Goal: Navigation & Orientation: Find specific page/section

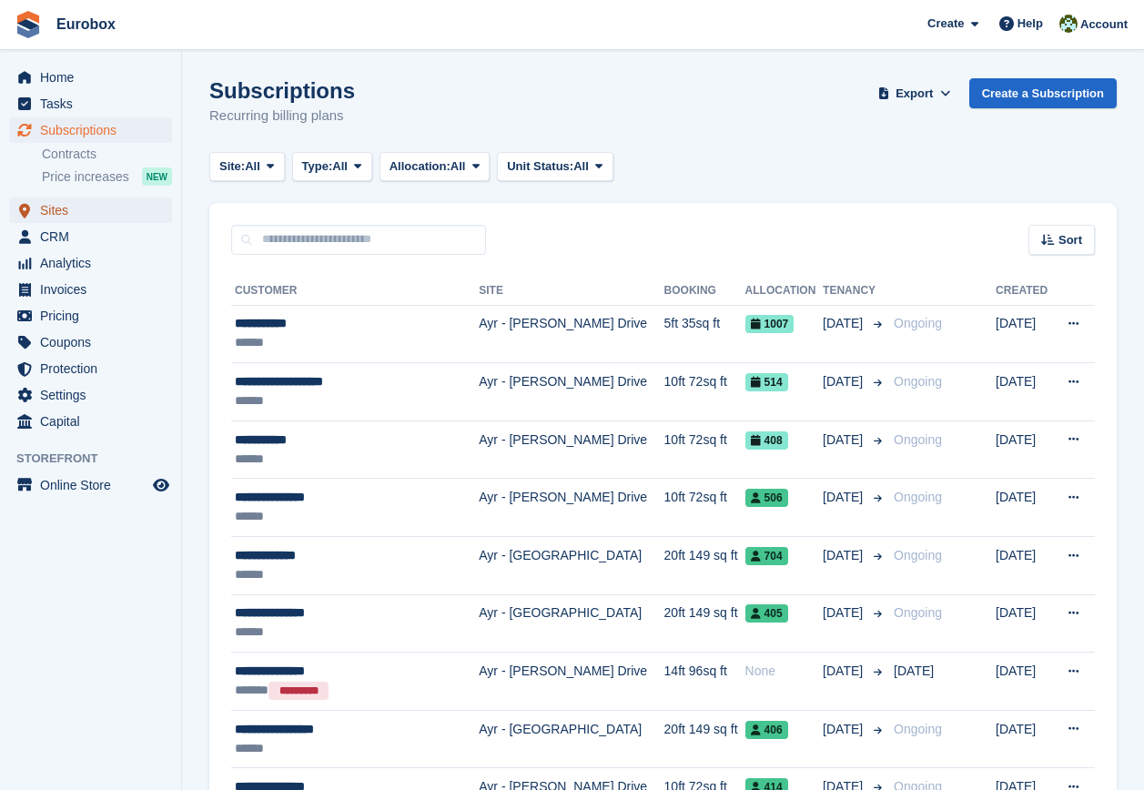
click at [57, 206] on span "Sites" at bounding box center [94, 210] width 109 height 25
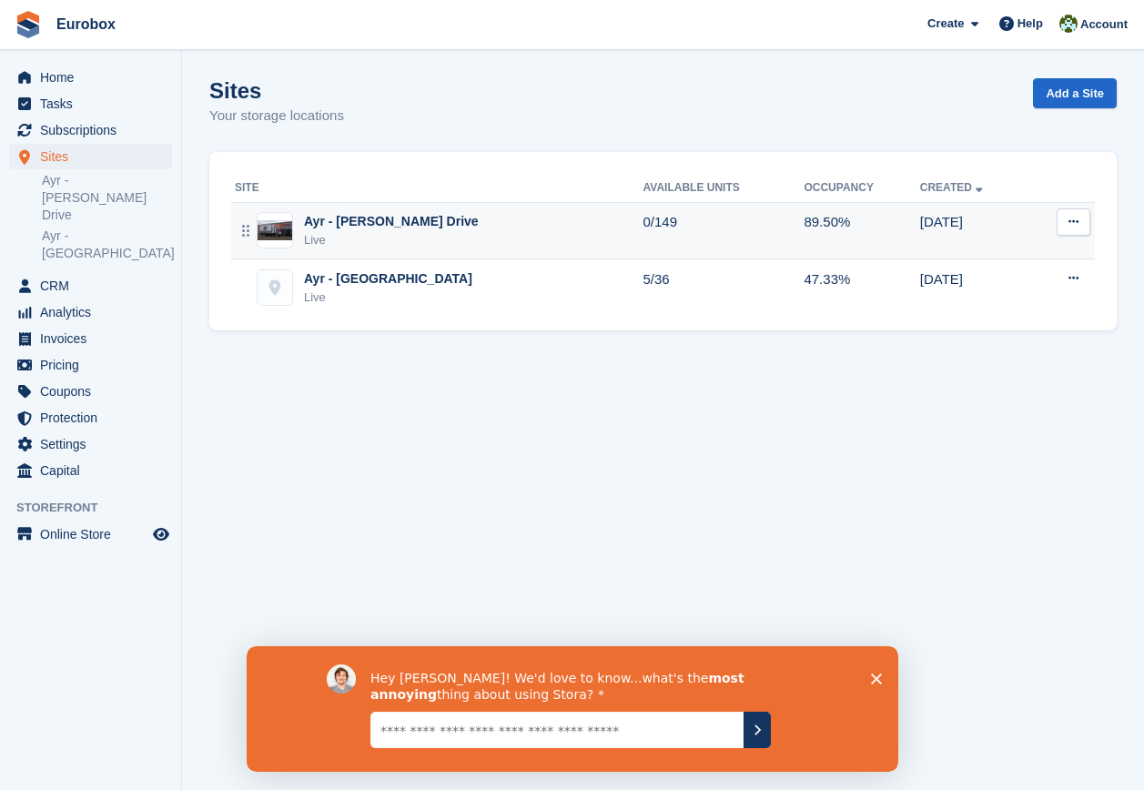
click at [373, 217] on div "Ayr - [PERSON_NAME] Drive" at bounding box center [391, 221] width 175 height 19
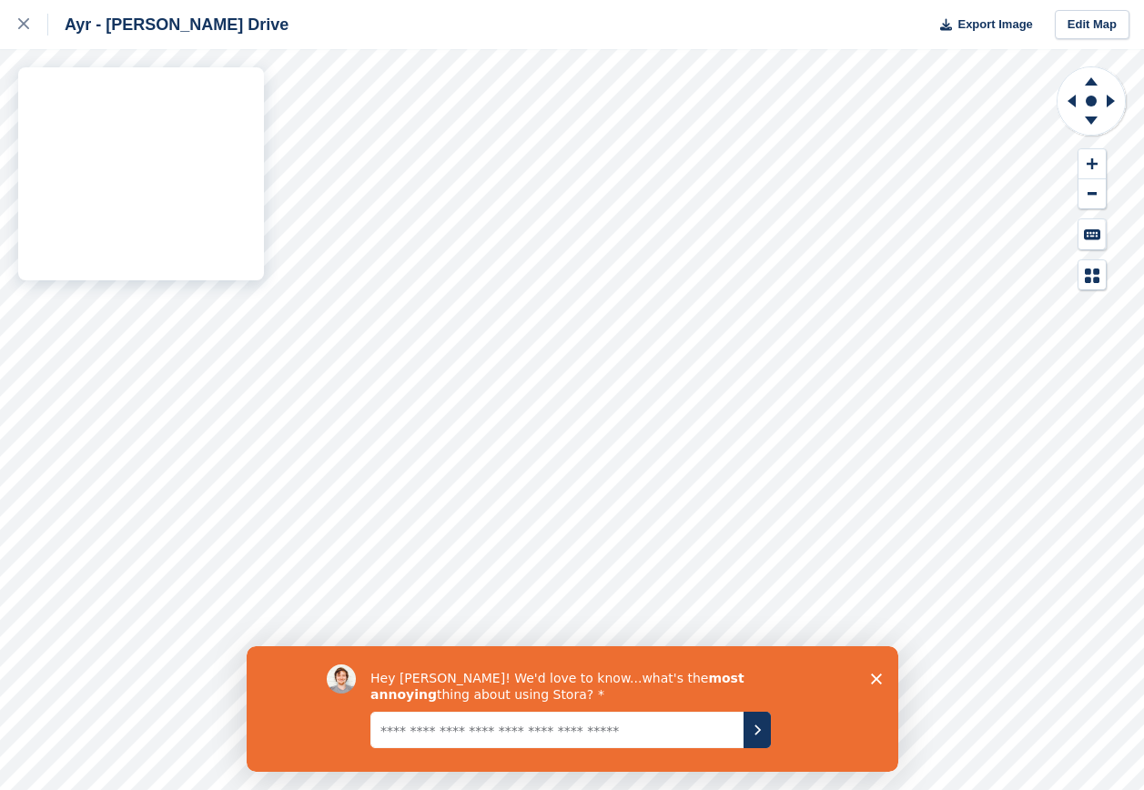
click at [182, 371] on div "Ayr - [PERSON_NAME] Drive Export Image Edit Map" at bounding box center [572, 395] width 1144 height 790
